Goal: Find contact information: Find contact information

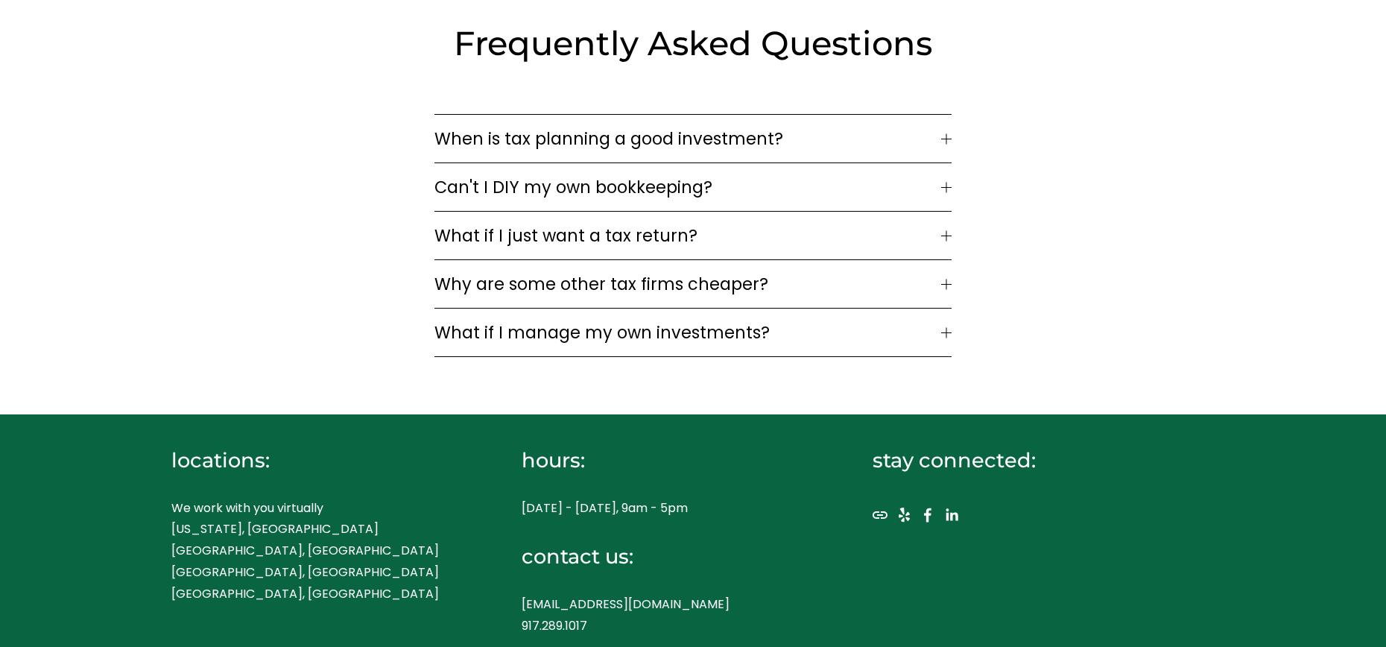
scroll to position [4695, 0]
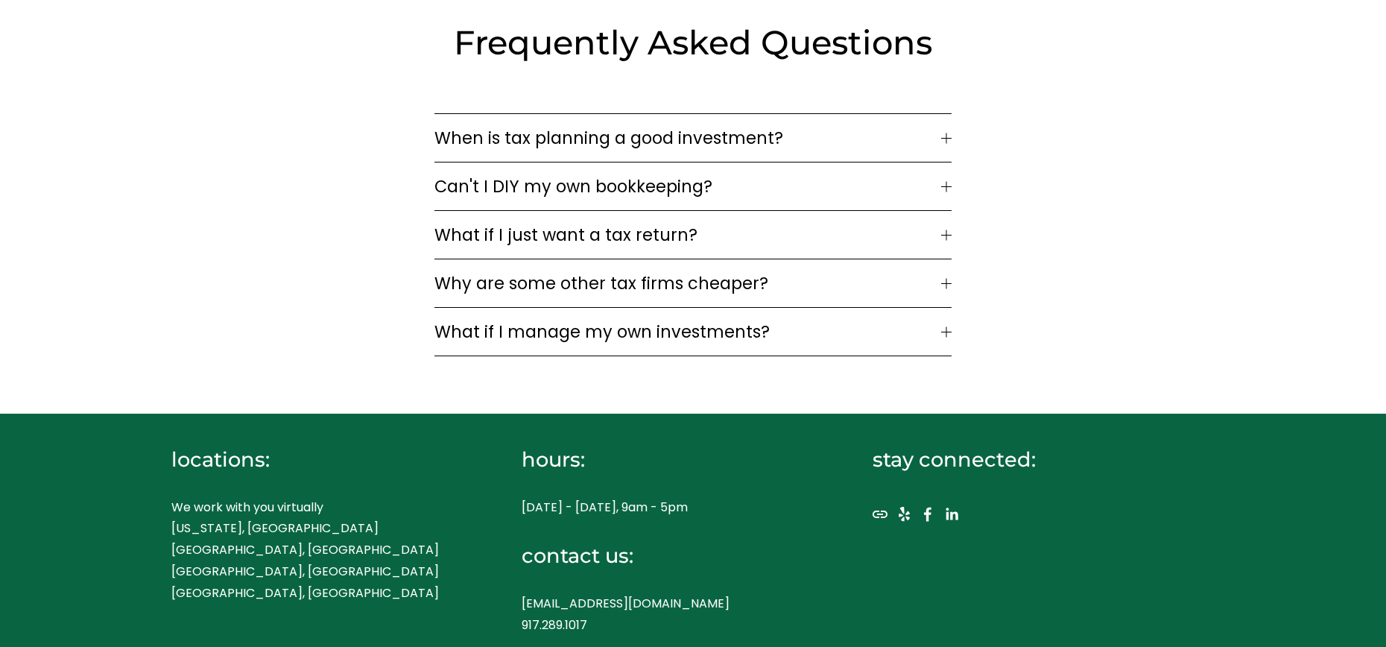
click at [789, 226] on span "What if I just want a tax return?" at bounding box center [687, 234] width 507 height 25
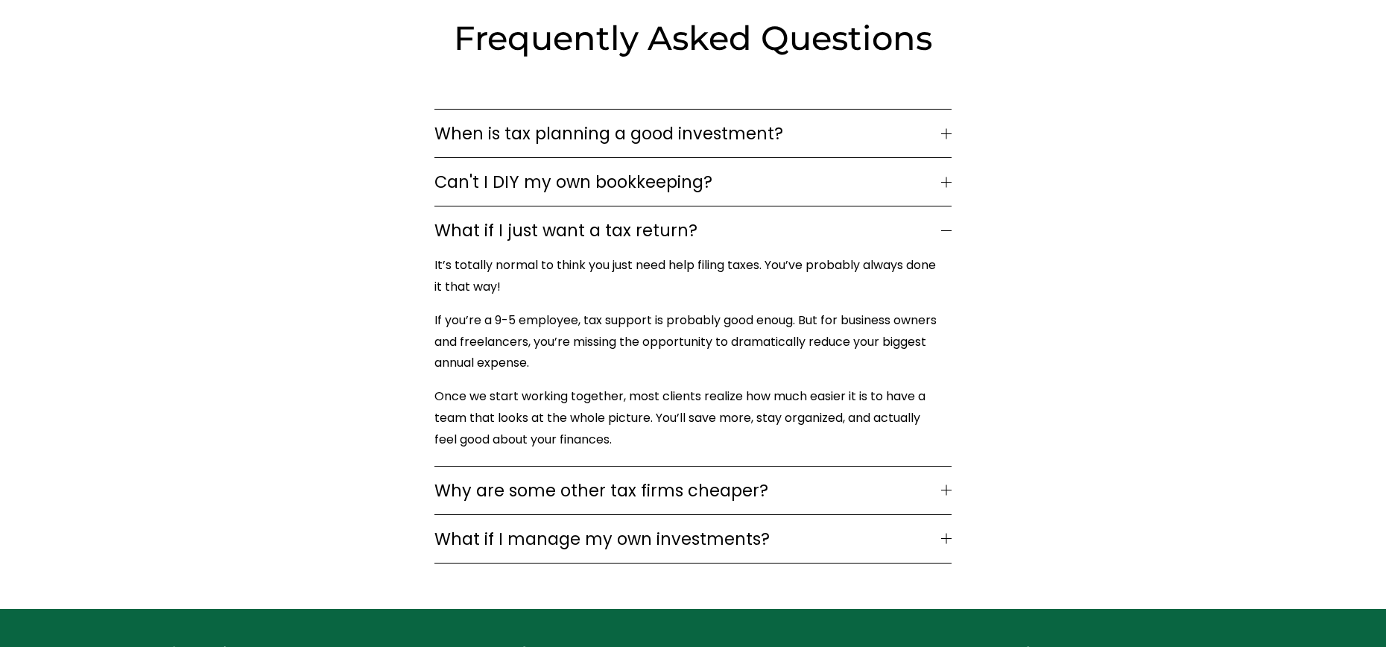
scroll to position [4844, 0]
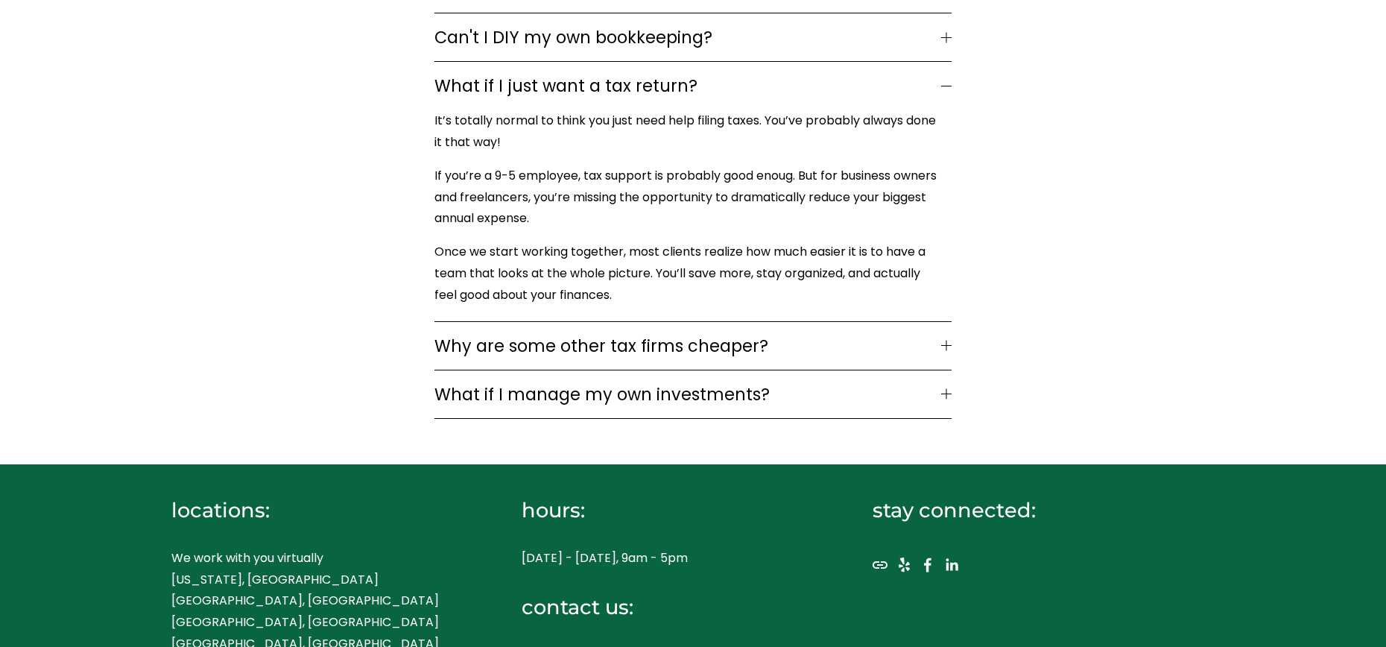
click at [902, 339] on span "Why are some other tax firms cheaper?" at bounding box center [687, 345] width 507 height 25
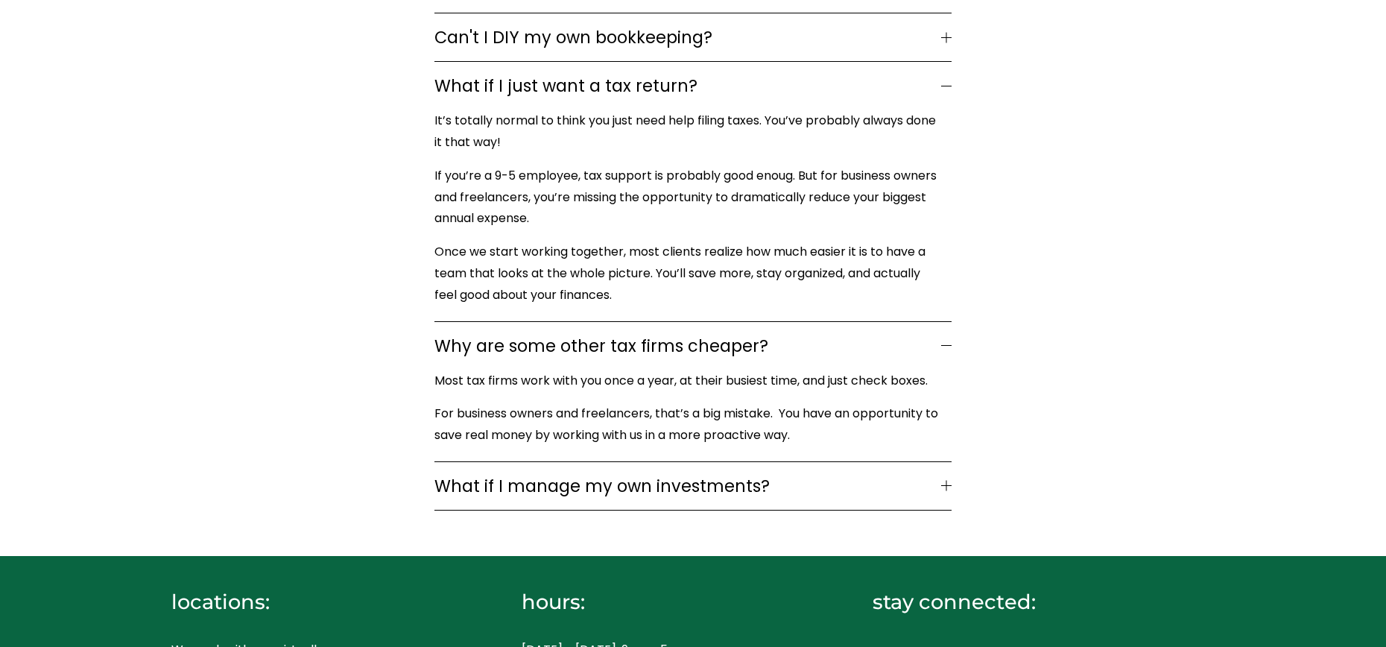
click at [902, 339] on span "Why are some other tax firms cheaper?" at bounding box center [687, 345] width 507 height 25
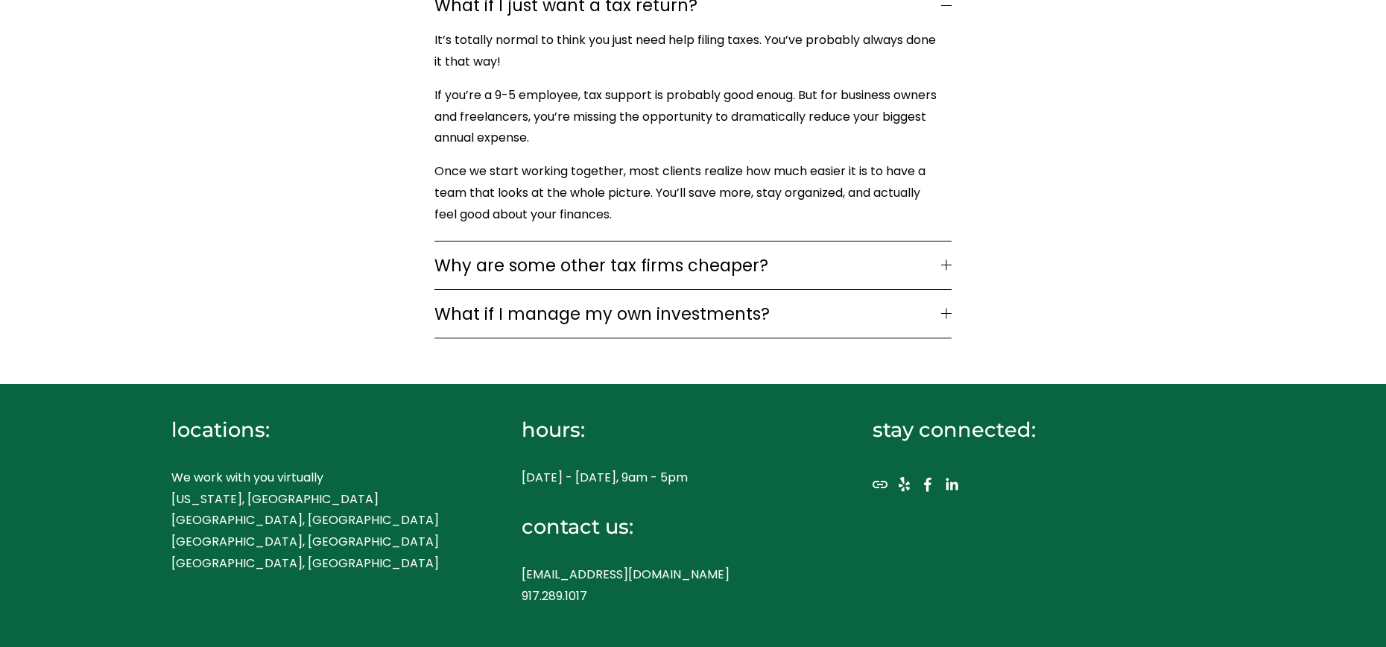
scroll to position [4926, 0]
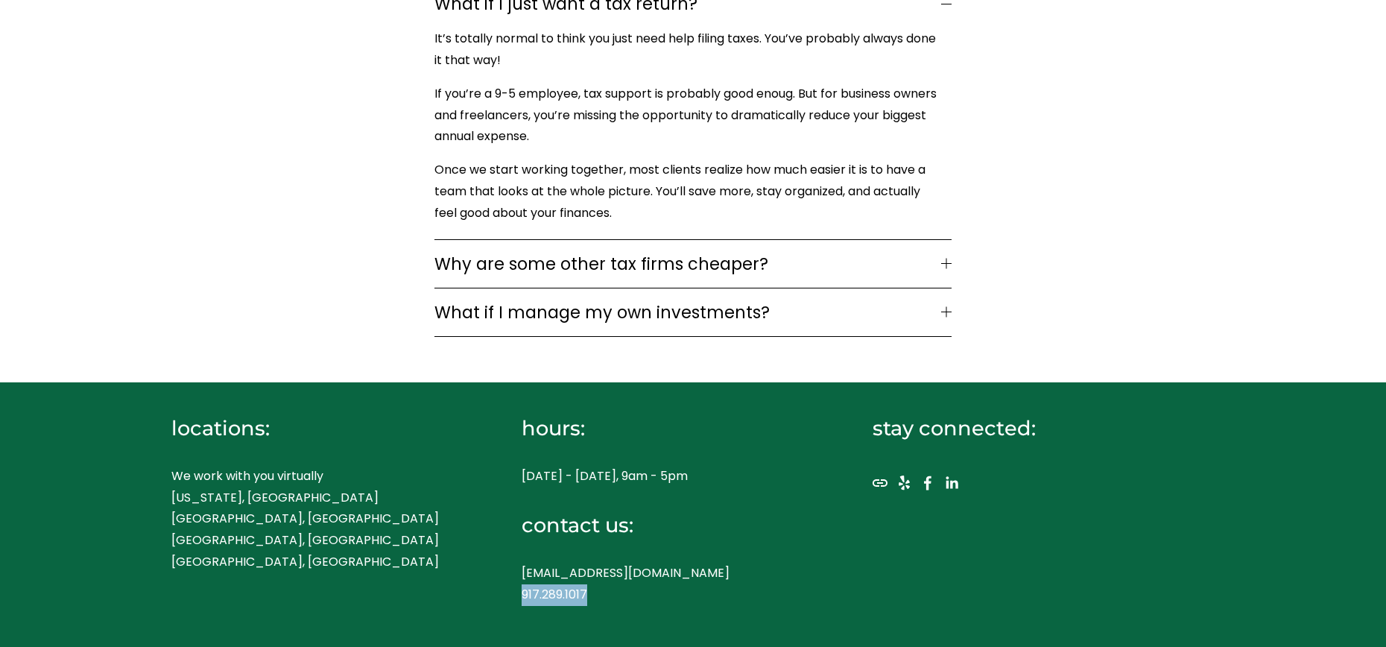
drag, startPoint x: 599, startPoint y: 587, endPoint x: 522, endPoint y: 589, distance: 77.5
click at [522, 589] on p "hello@liebertassociates.com 917.289.1017" at bounding box center [671, 584] width 298 height 43
copy p "917.289.1017"
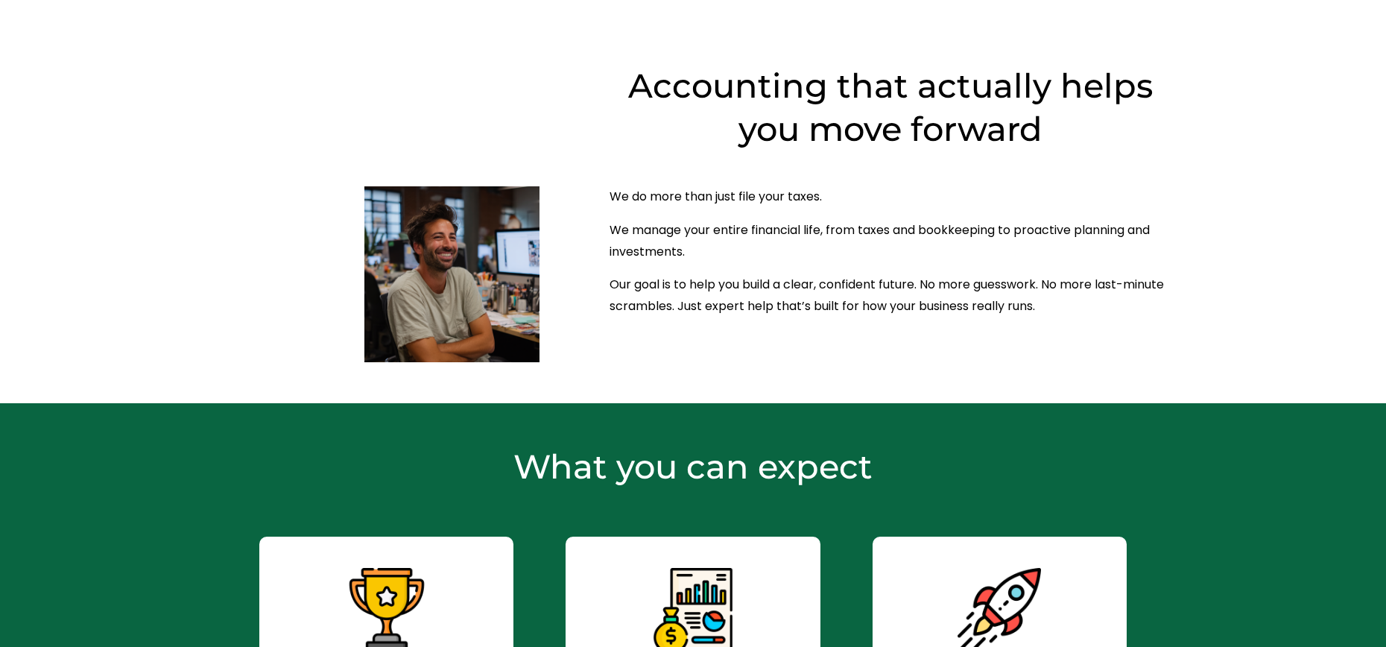
scroll to position [0, 0]
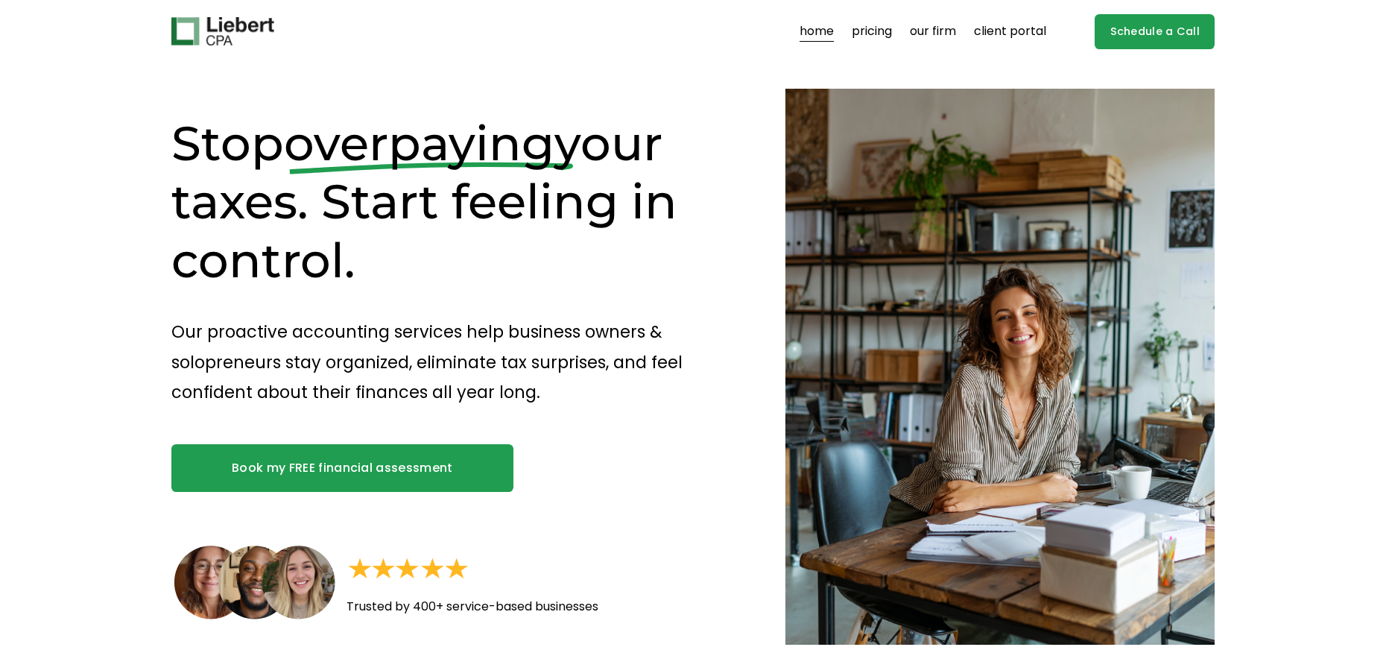
click at [878, 29] on link "pricing" at bounding box center [872, 31] width 40 height 24
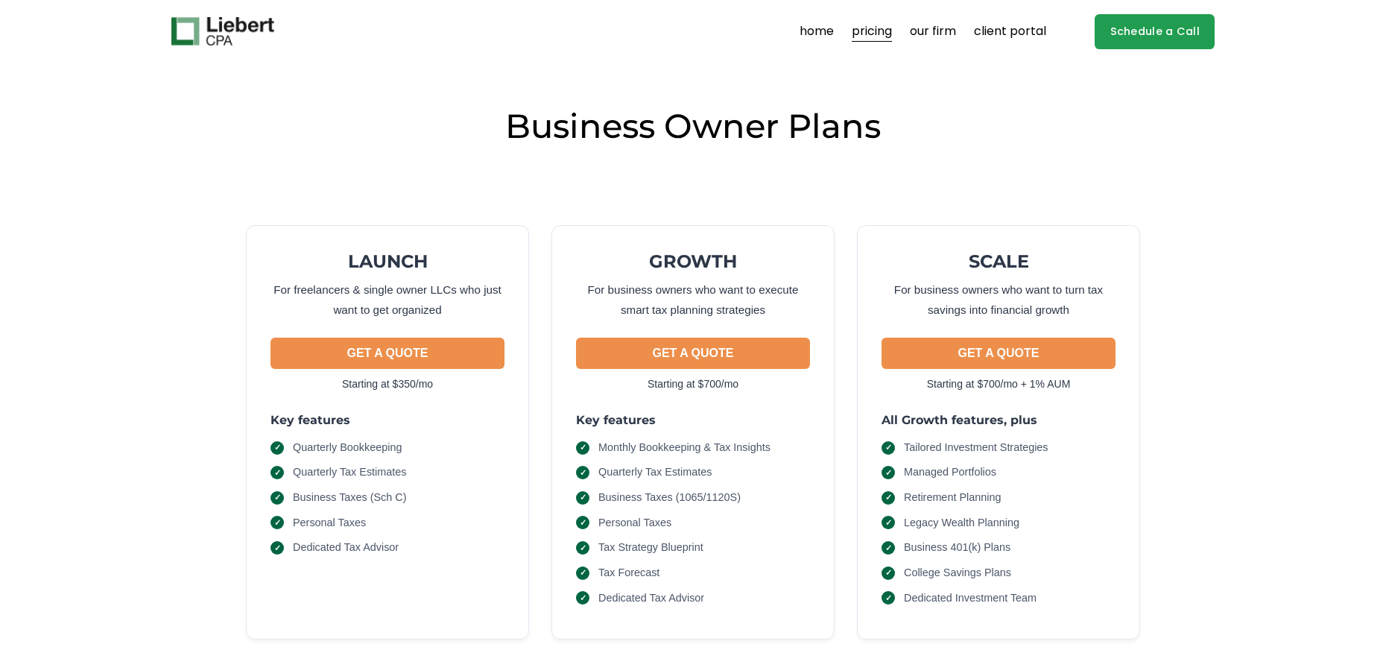
click at [1019, 36] on link "client portal" at bounding box center [1010, 31] width 72 height 24
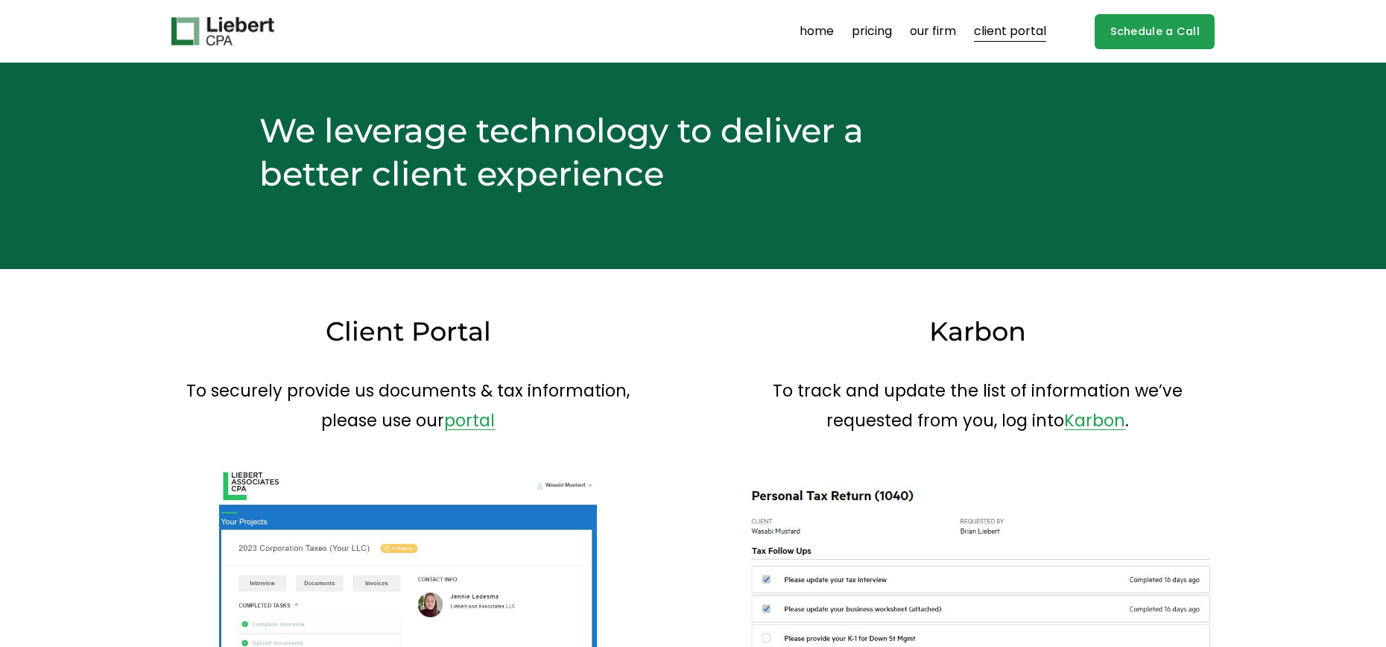
click at [826, 27] on link "home" at bounding box center [817, 31] width 34 height 24
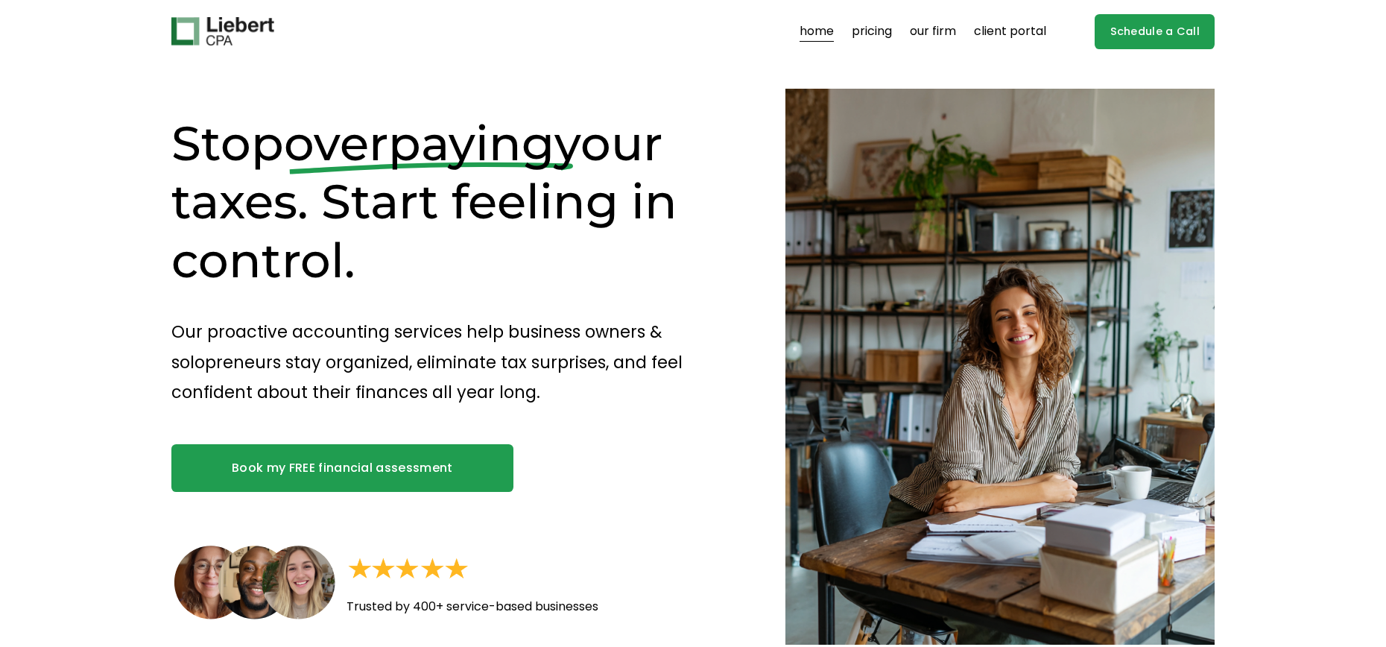
click at [1146, 35] on link "Schedule a Call" at bounding box center [1155, 31] width 120 height 35
